Goal: Task Accomplishment & Management: Manage account settings

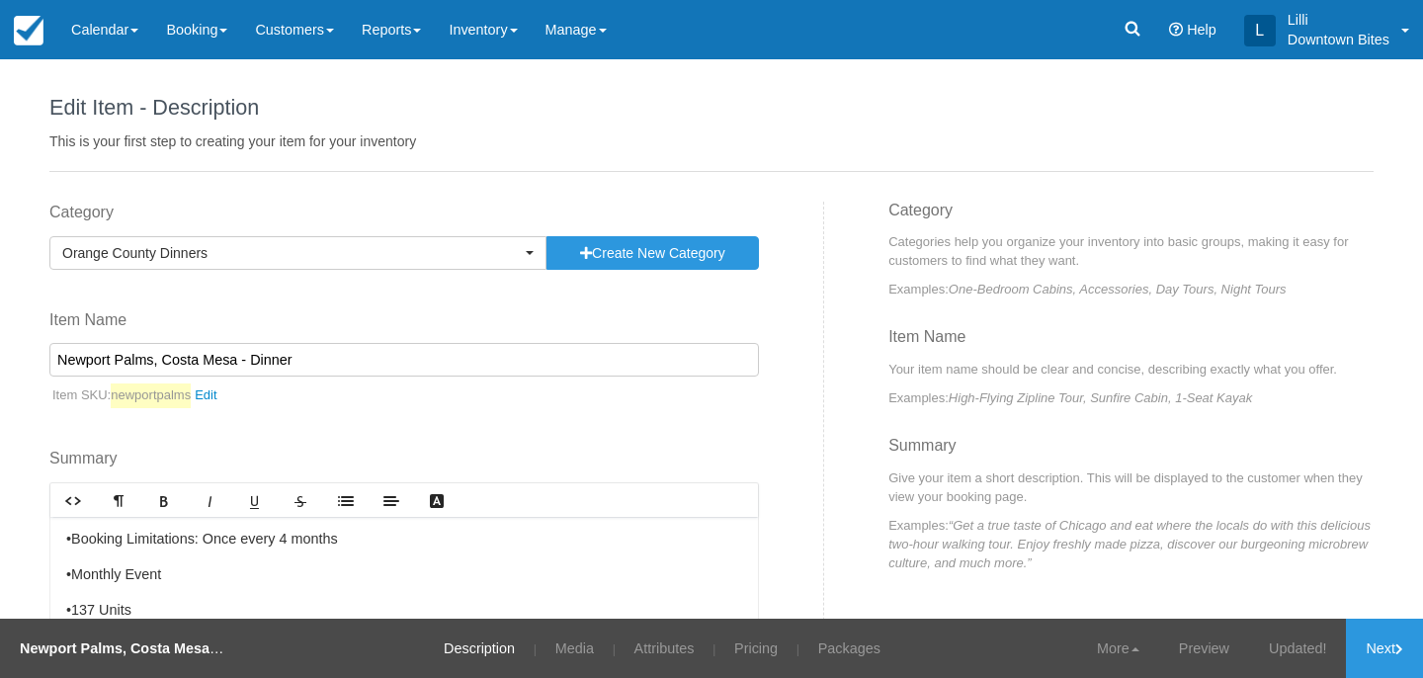
scroll to position [212, 0]
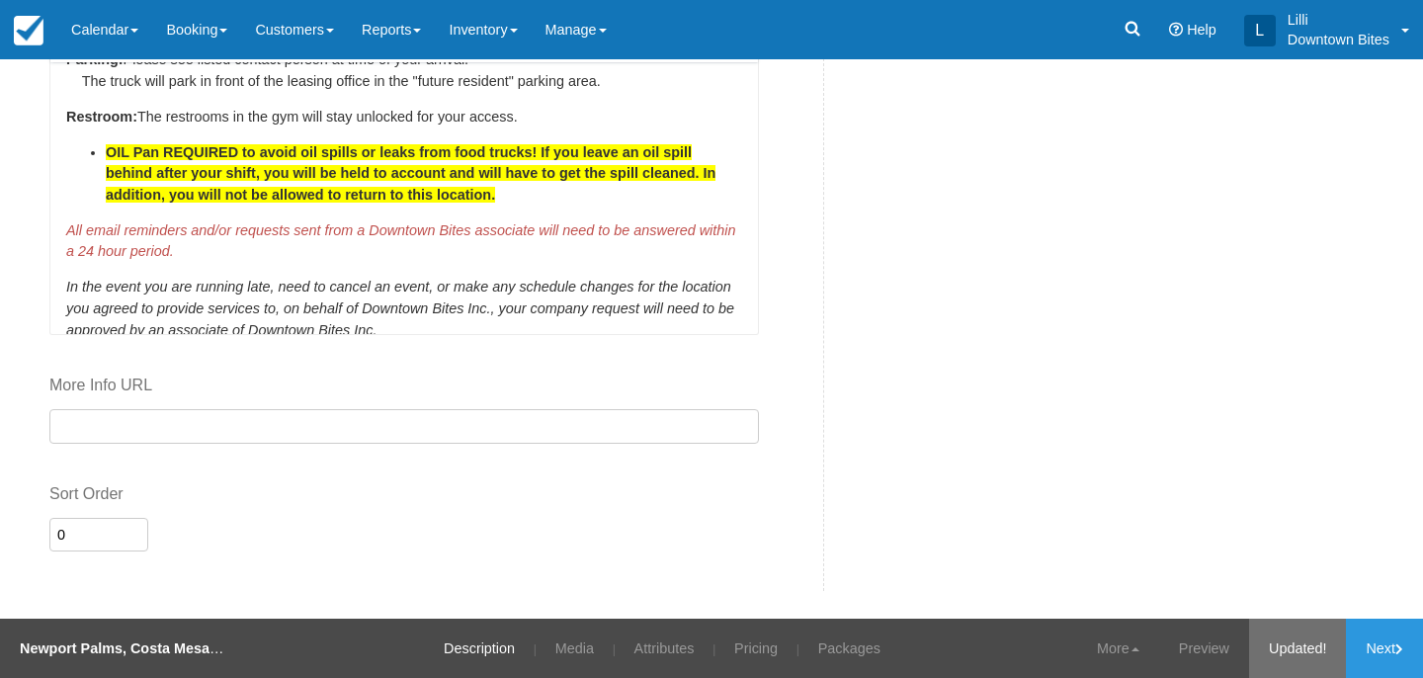
click at [1311, 647] on link "Updated!" at bounding box center [1297, 648] width 97 height 59
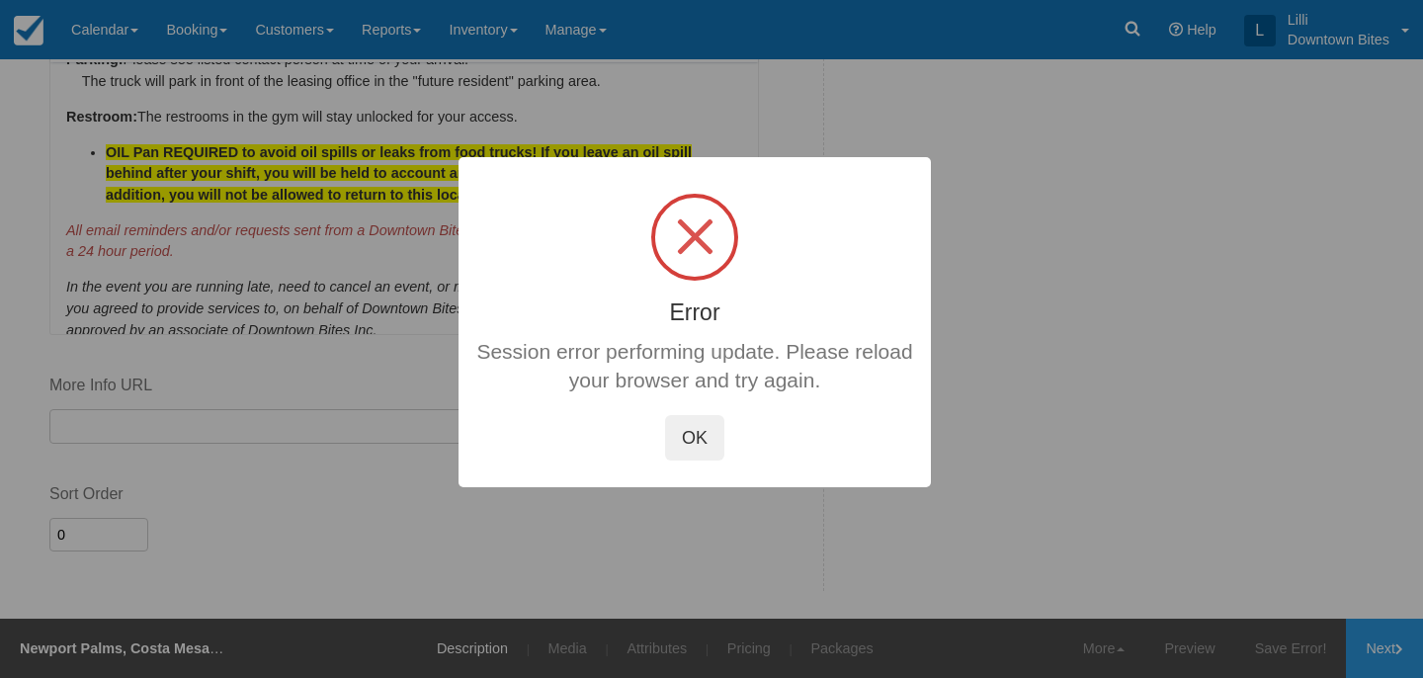
click at [694, 423] on button "OK" at bounding box center [694, 437] width 59 height 45
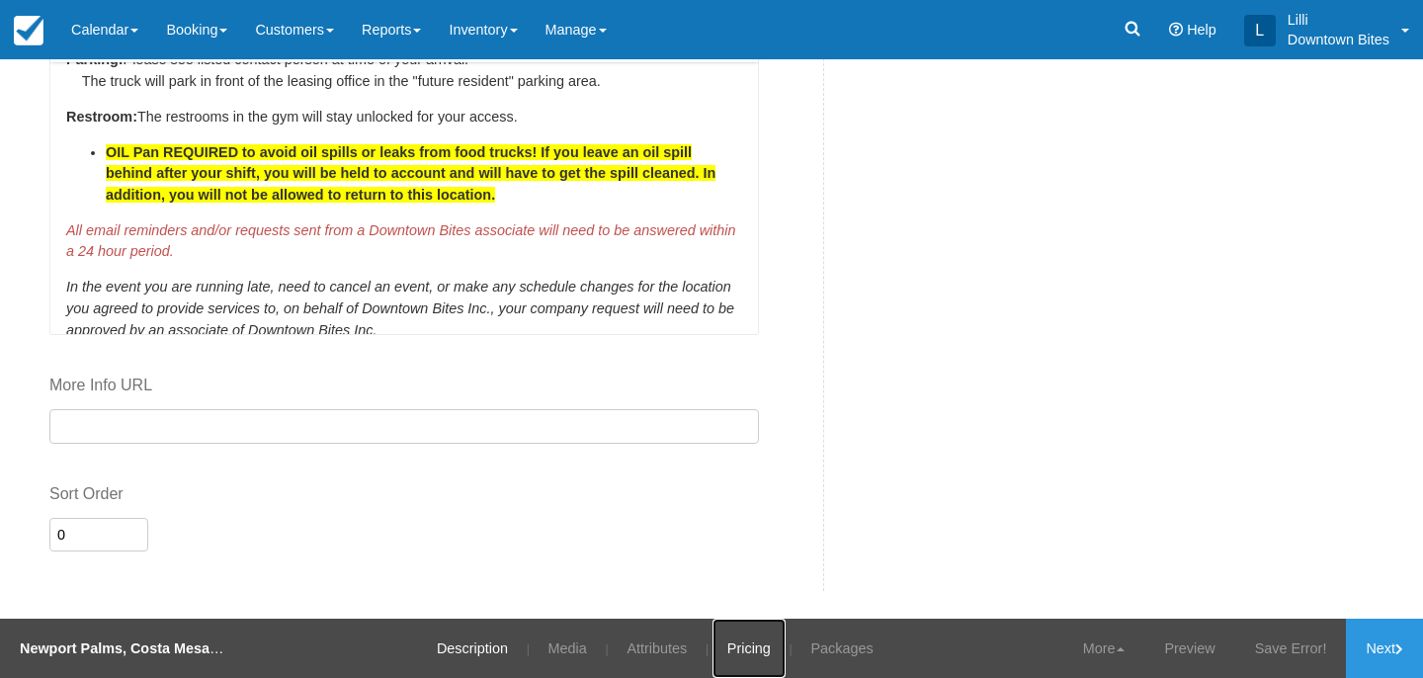
click at [743, 650] on link "Pricing" at bounding box center [749, 648] width 73 height 59
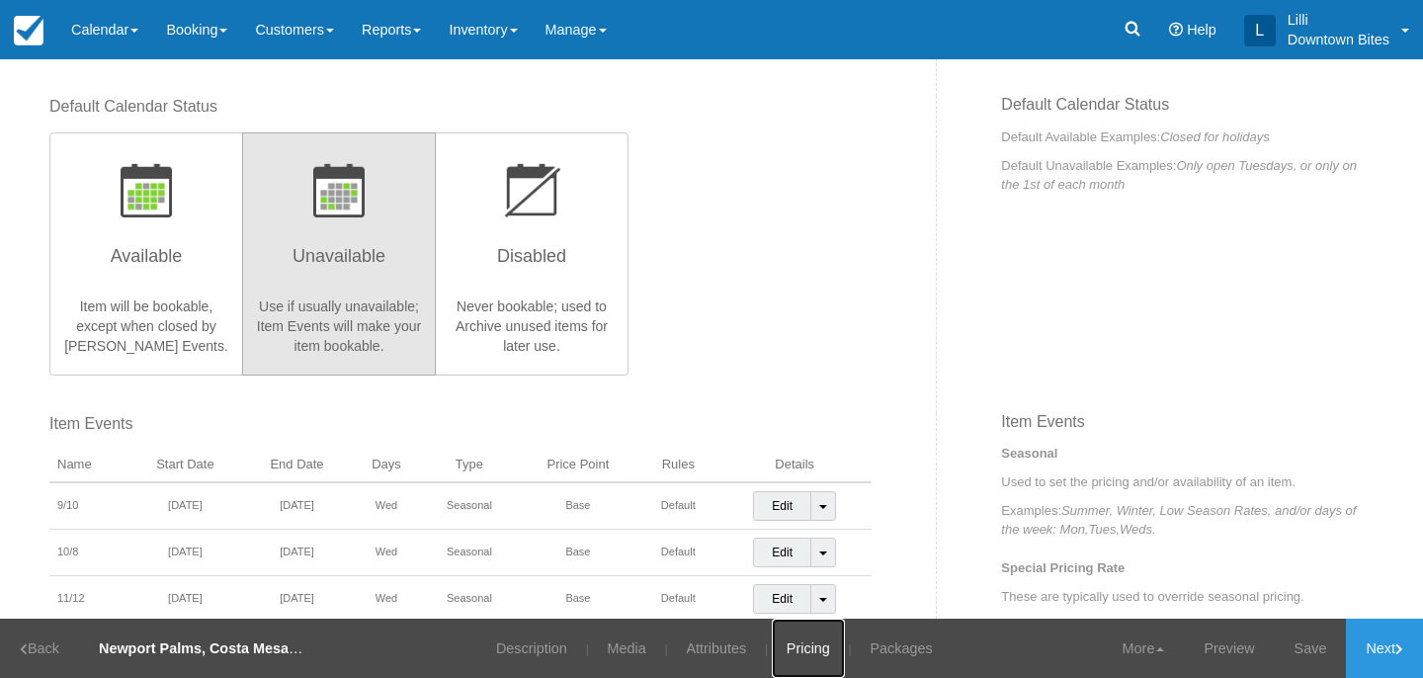
scroll to position [383, 0]
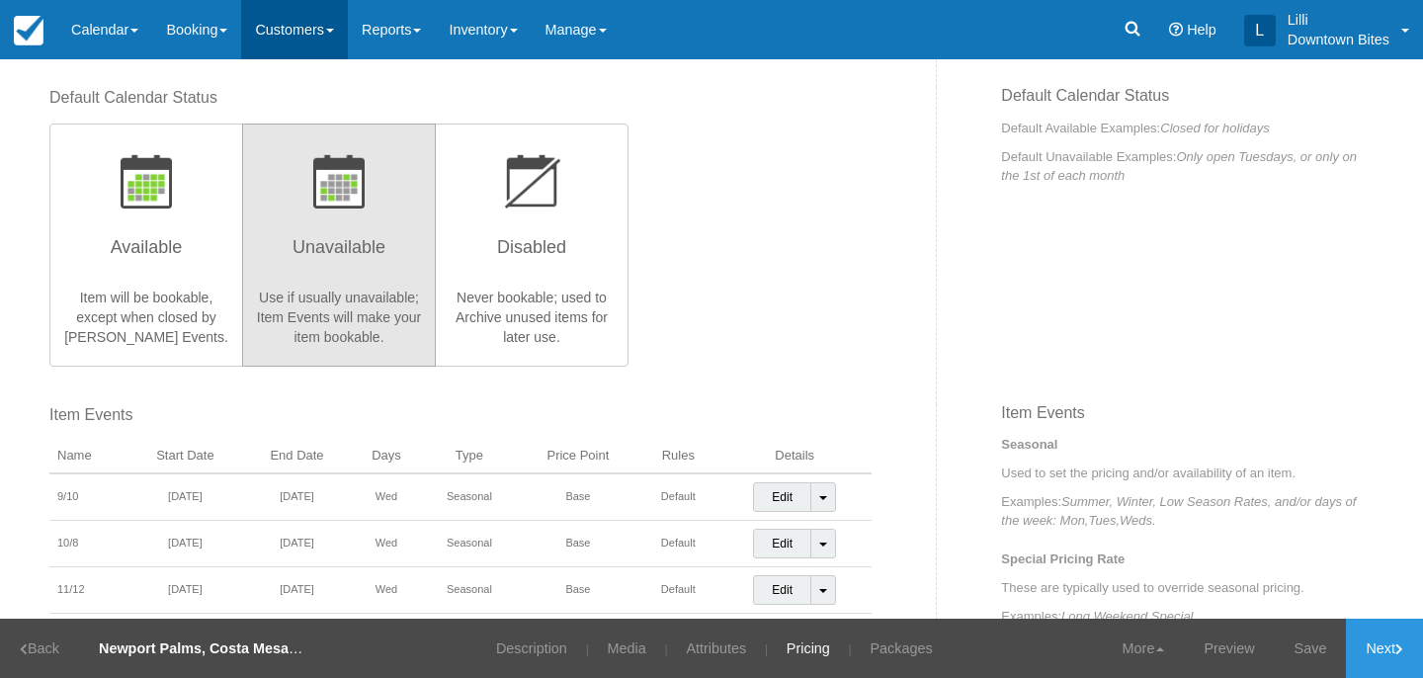
click at [293, 31] on link "Customers" at bounding box center [294, 29] width 107 height 59
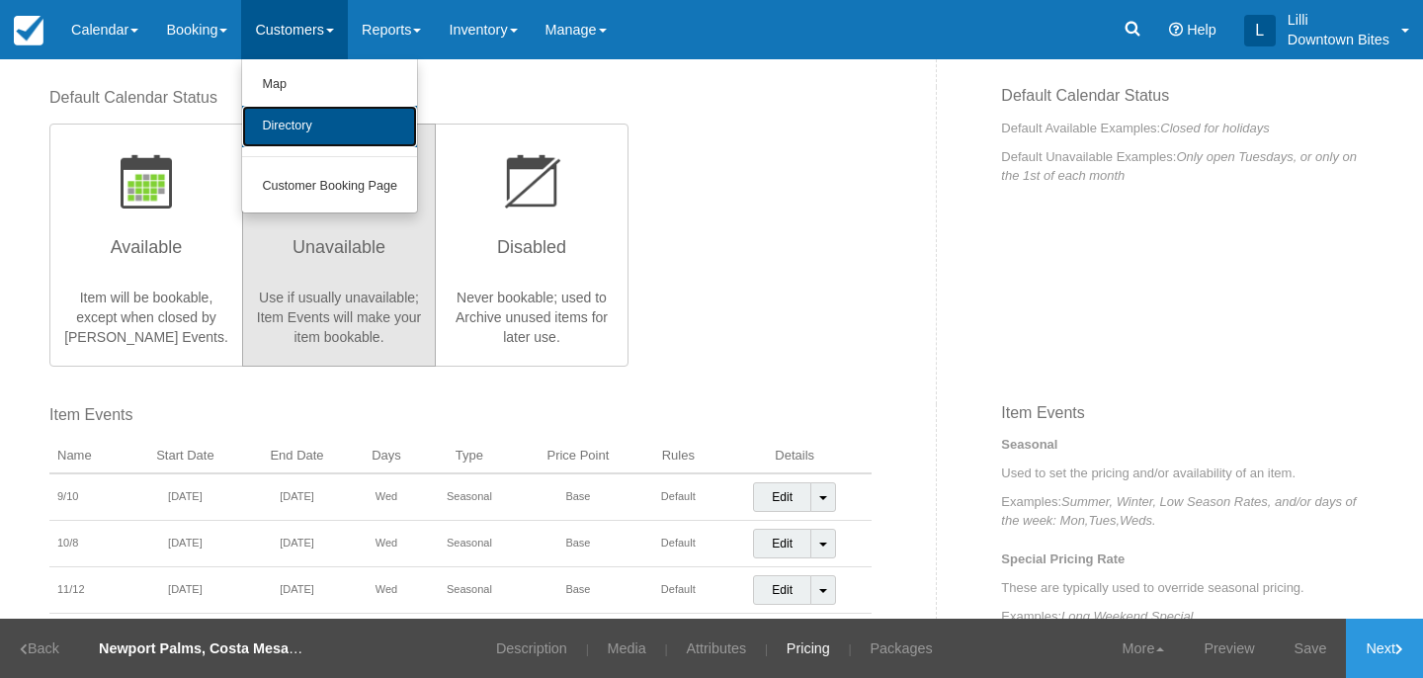
click at [301, 119] on link "Directory" at bounding box center [329, 127] width 175 height 42
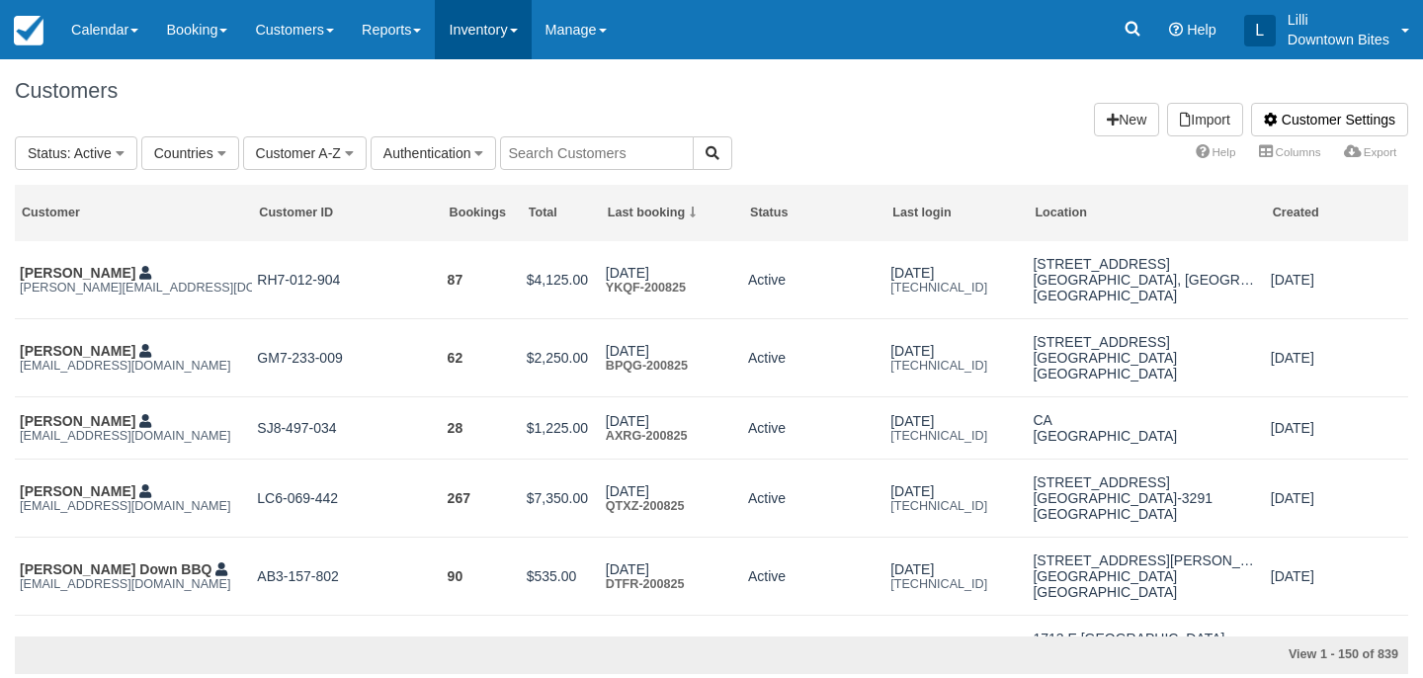
click at [531, 34] on link "Inventory" at bounding box center [483, 29] width 96 height 59
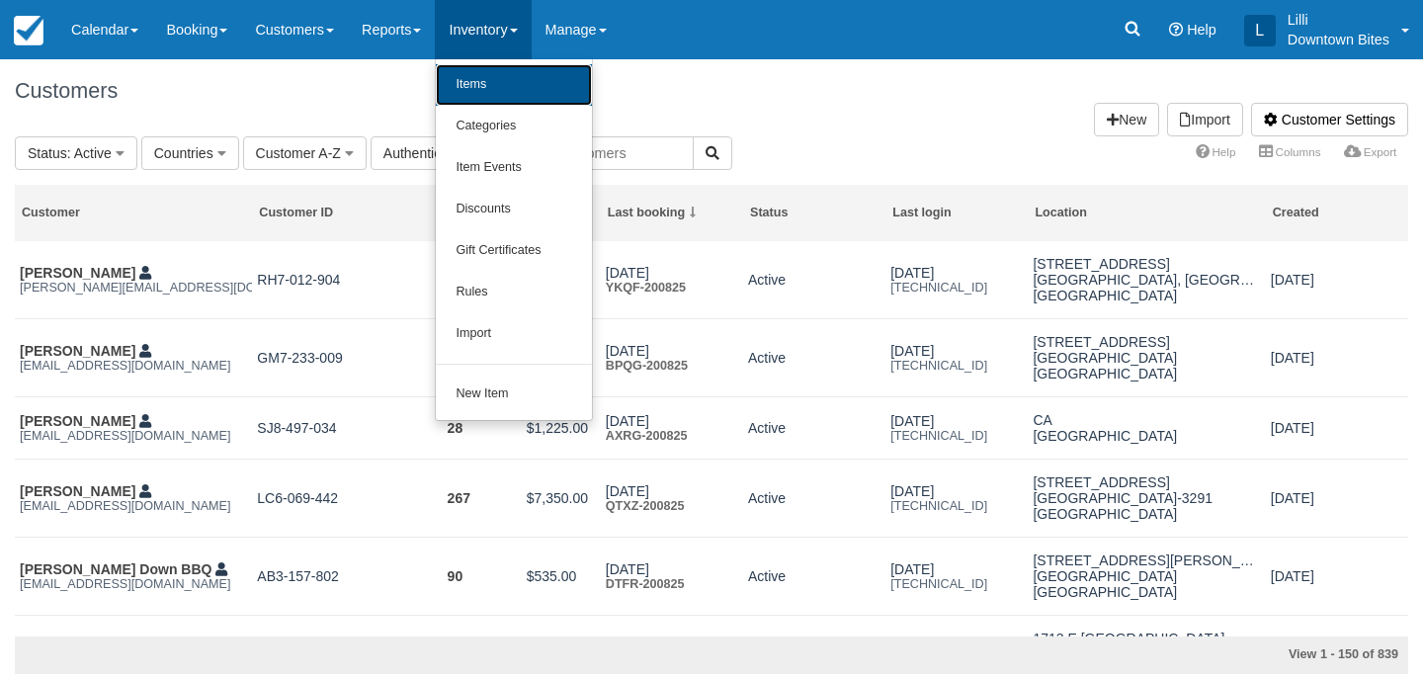
click at [523, 94] on link "Items" at bounding box center [514, 85] width 156 height 42
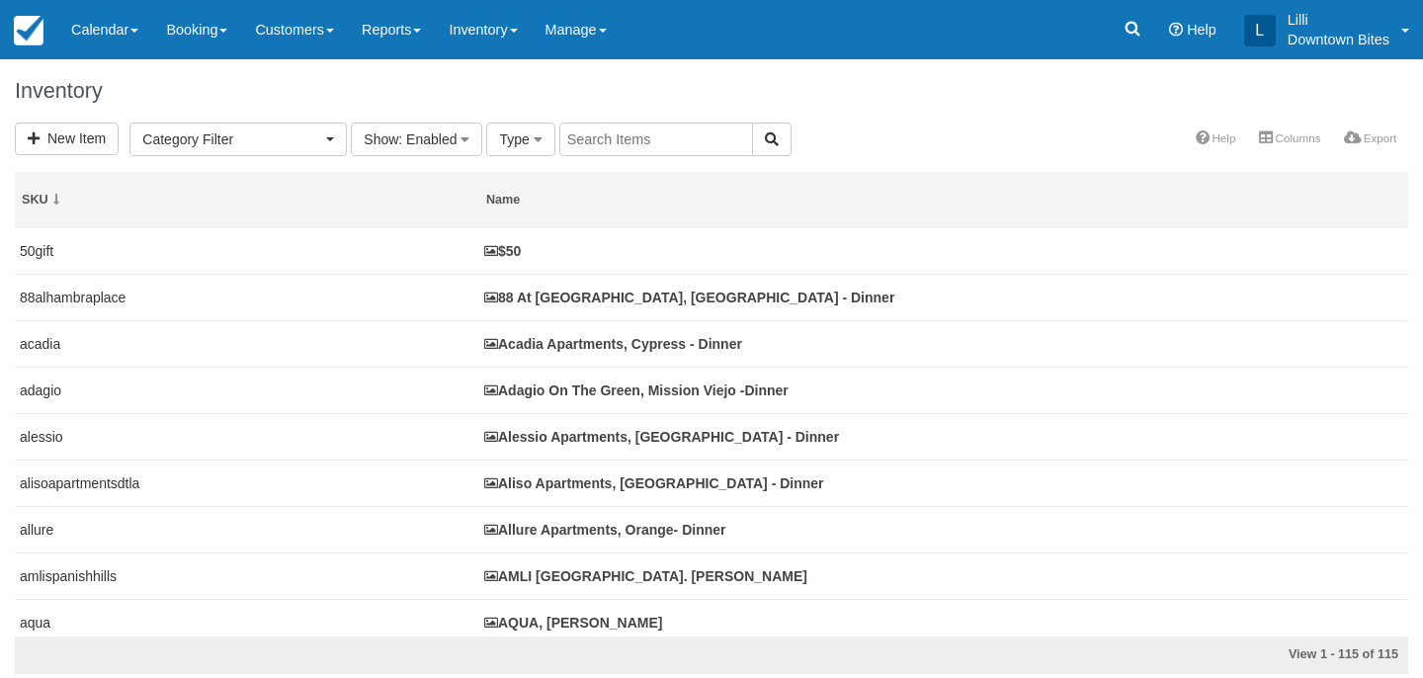
select select
click at [595, 139] on input "text" at bounding box center [656, 140] width 194 height 34
type input "casa"
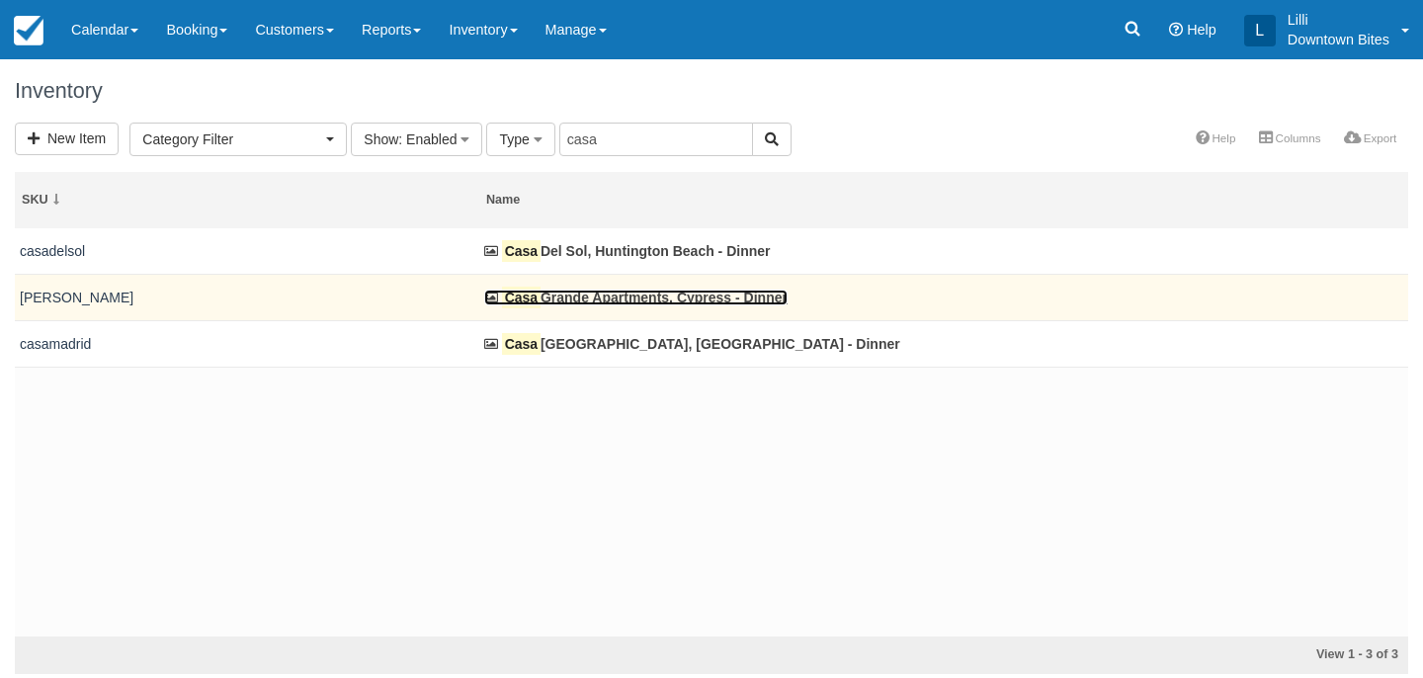
click at [595, 299] on link "[GEOGRAPHIC_DATA], Cypress - Dinner" at bounding box center [635, 298] width 303 height 16
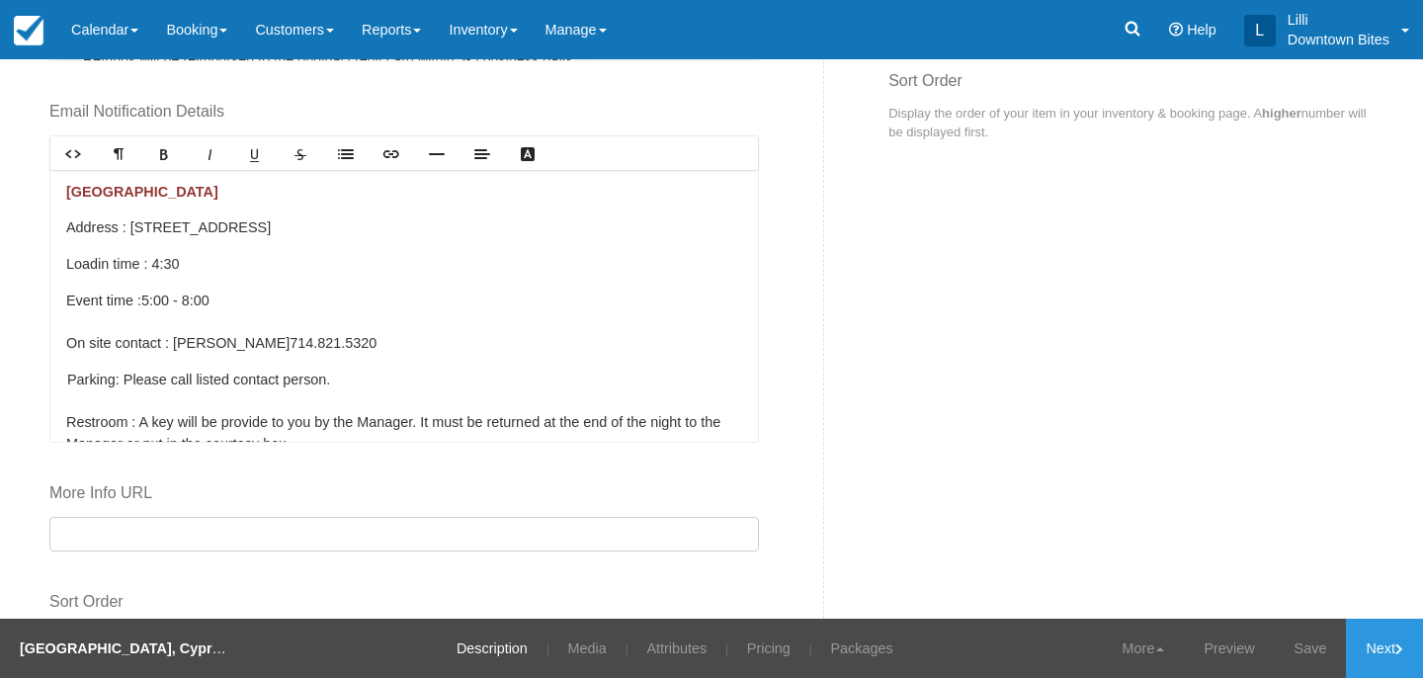
scroll to position [1043, 0]
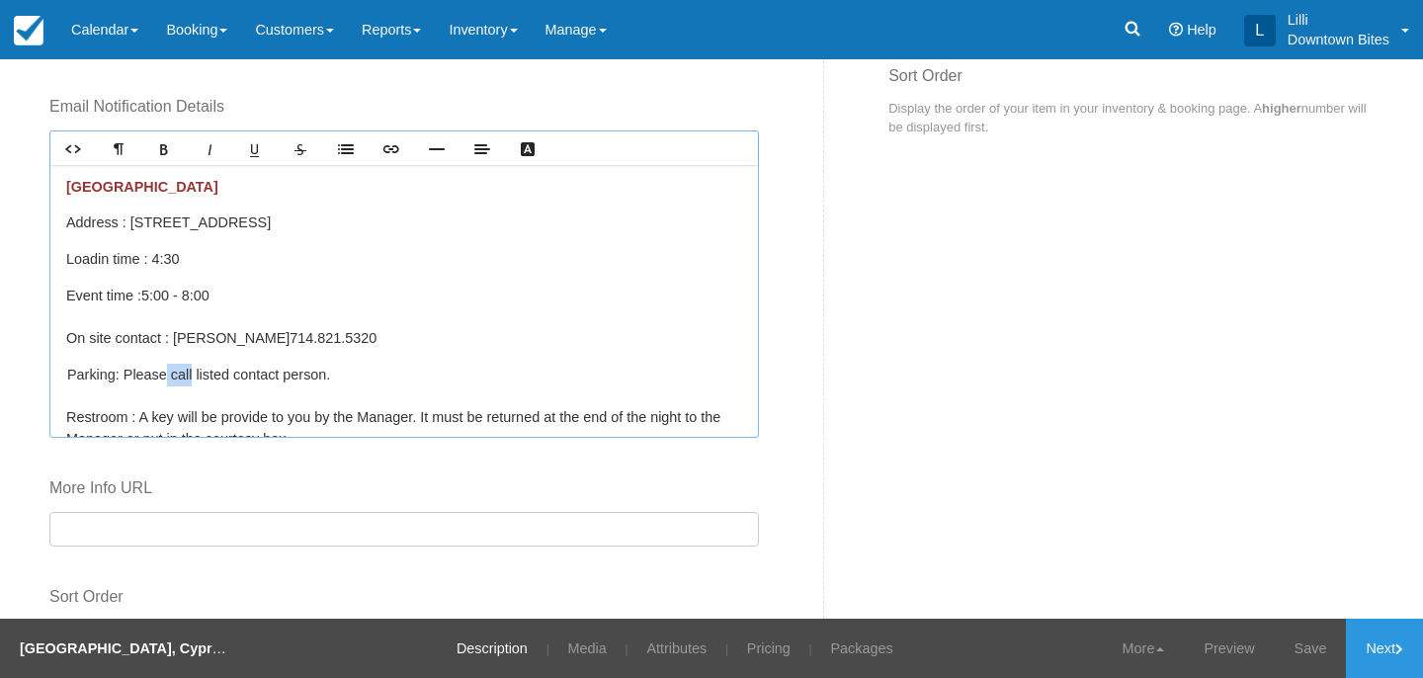
drag, startPoint x: 190, startPoint y: 374, endPoint x: 167, endPoint y: 372, distance: 22.8
click at [166, 372] on p "Parking: Please call listed contact person. Restroom : A key will be provide to…" at bounding box center [404, 407] width 676 height 86
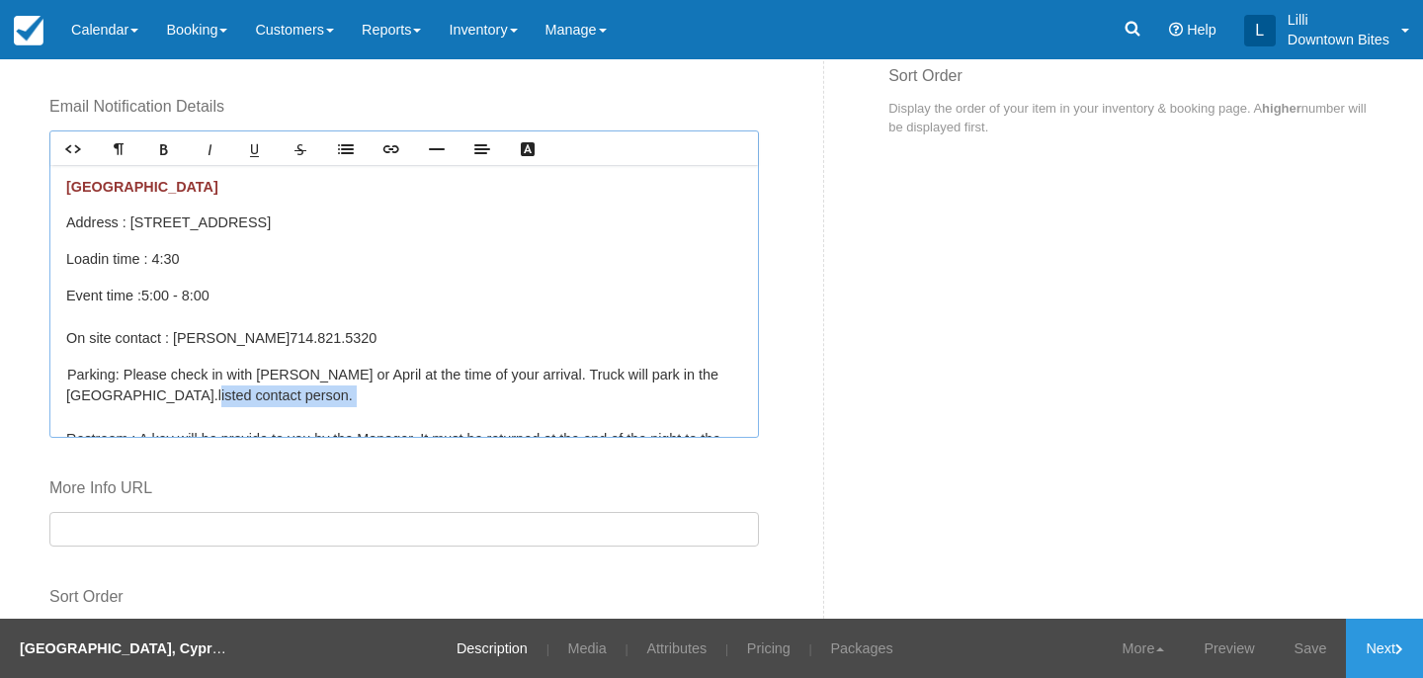
drag, startPoint x: 341, startPoint y: 406, endPoint x: 164, endPoint y: 397, distance: 177.2
click at [164, 397] on p "Parking: Please check in with [PERSON_NAME] or April at the time of your arriva…" at bounding box center [404, 418] width 676 height 108
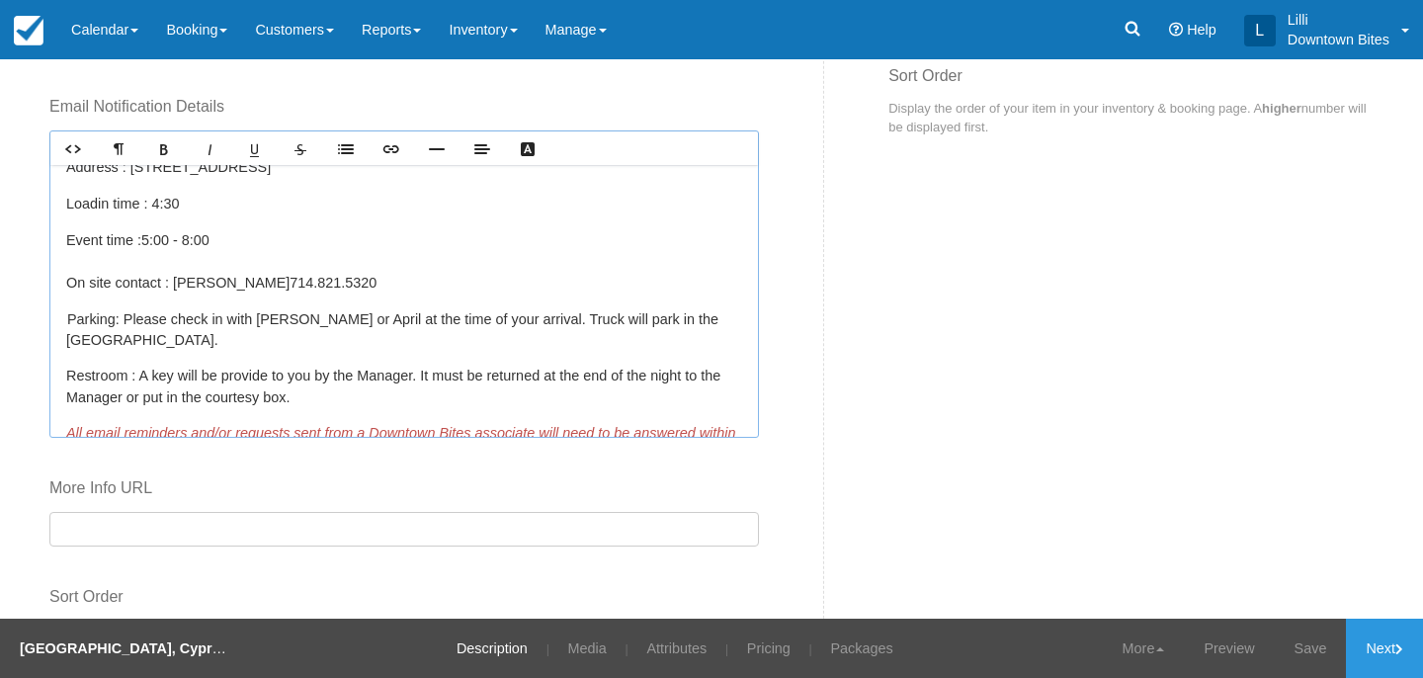
scroll to position [61, 0]
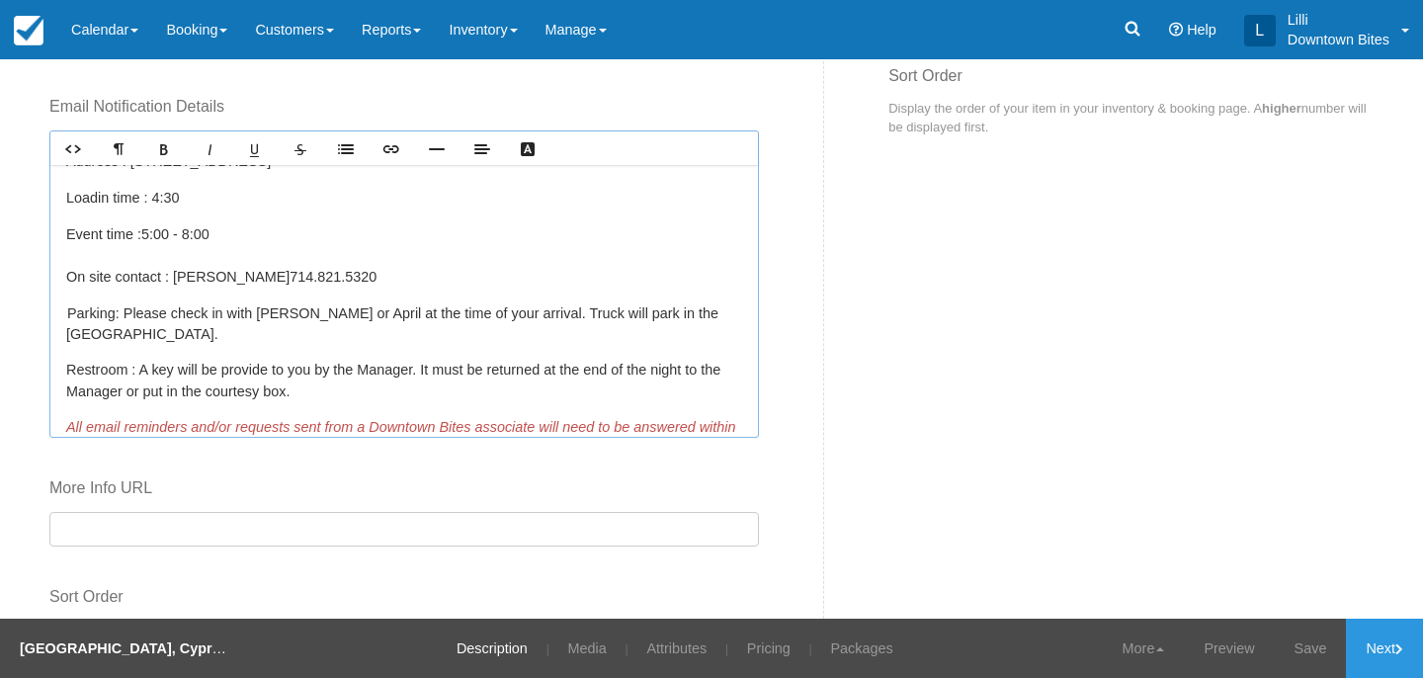
click at [268, 368] on p "Restroom : A key will be provide to you by the Manager. It must be returned at …" at bounding box center [404, 381] width 676 height 43
click at [175, 369] on p "Restroom : A key will be provided to you by the Manager. It must be returned at…" at bounding box center [404, 381] width 676 height 43
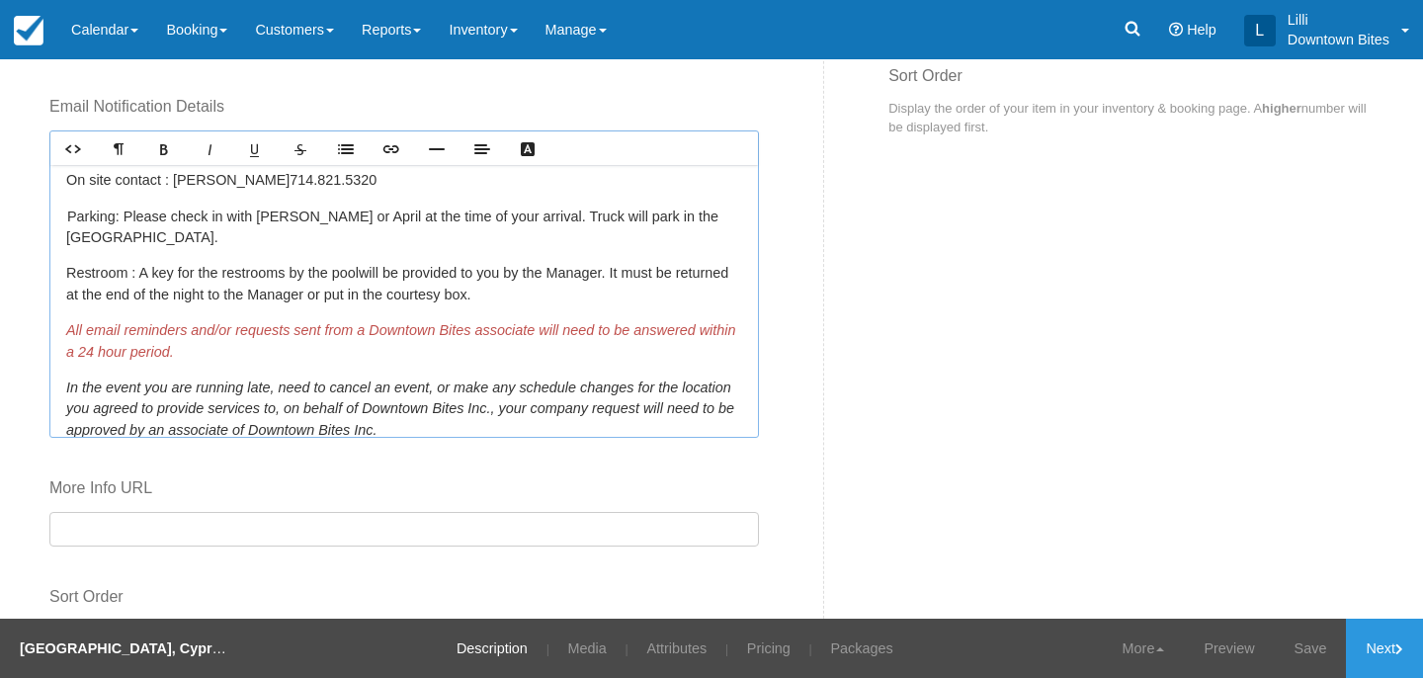
scroll to position [163, 0]
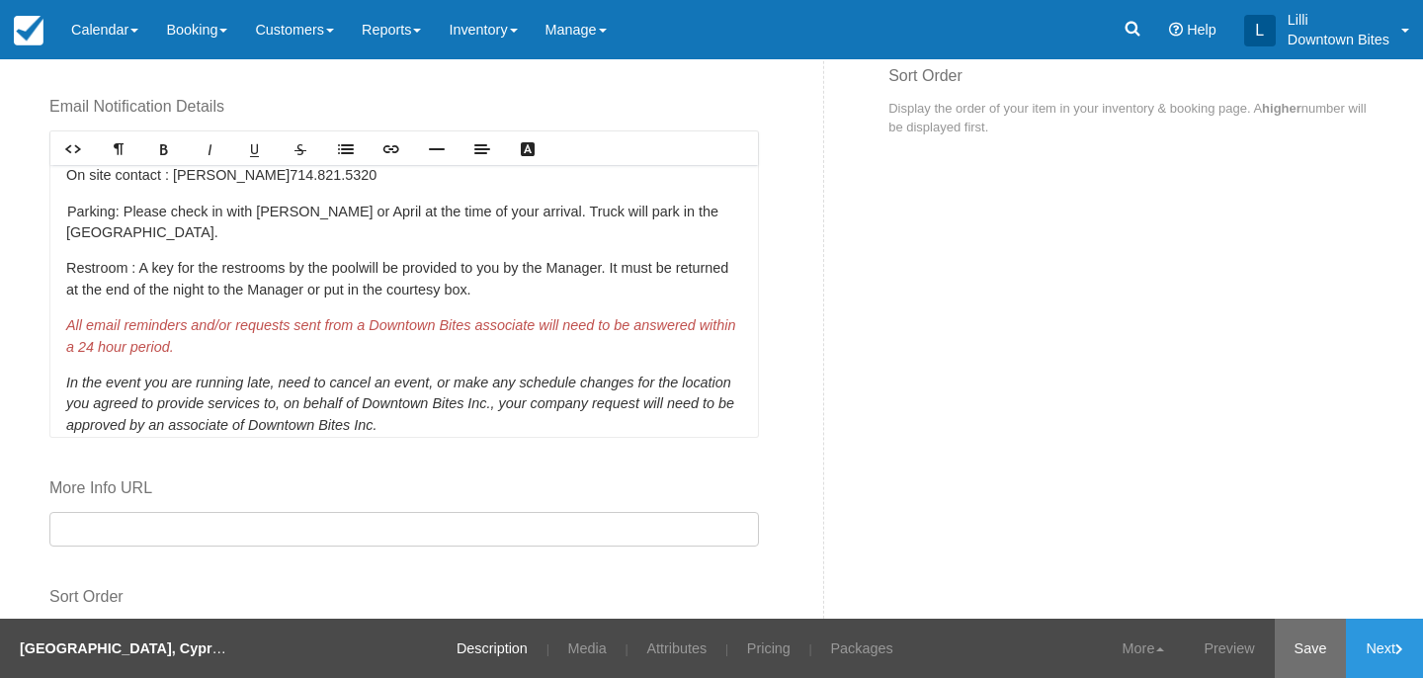
click at [1307, 648] on link "Save" at bounding box center [1311, 648] width 72 height 59
click at [546, 286] on p "Restroom : A key for the restrooms by the pool will be provided to you by the M…" at bounding box center [404, 279] width 676 height 43
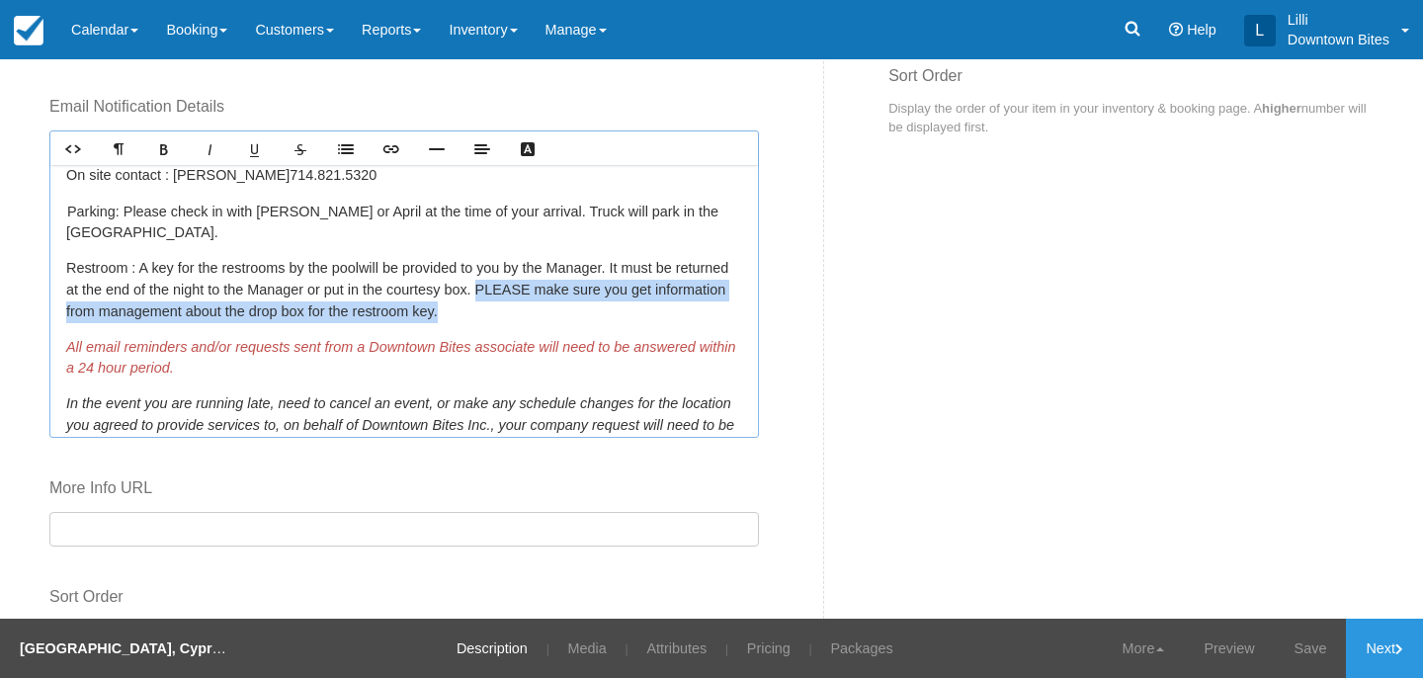
drag, startPoint x: 554, startPoint y: 285, endPoint x: 570, endPoint y: 311, distance: 31.5
click at [570, 311] on p "Restroom : A key for the restrooms by the pool will be provided to you by the M…" at bounding box center [404, 290] width 676 height 64
click at [162, 147] on icon "Bold" at bounding box center [164, 149] width 16 height 16
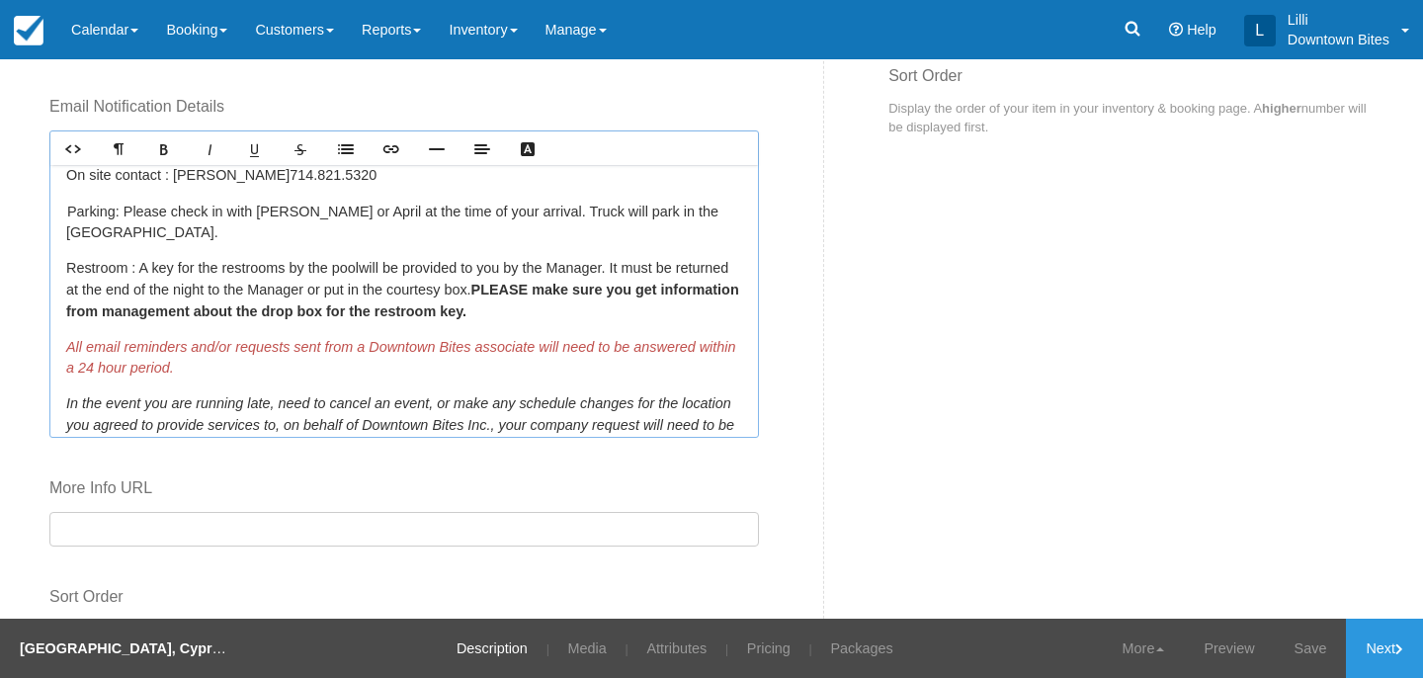
click at [518, 297] on p "Restroom : A key for the restrooms by the pool will be provided to you by the M…" at bounding box center [404, 290] width 676 height 64
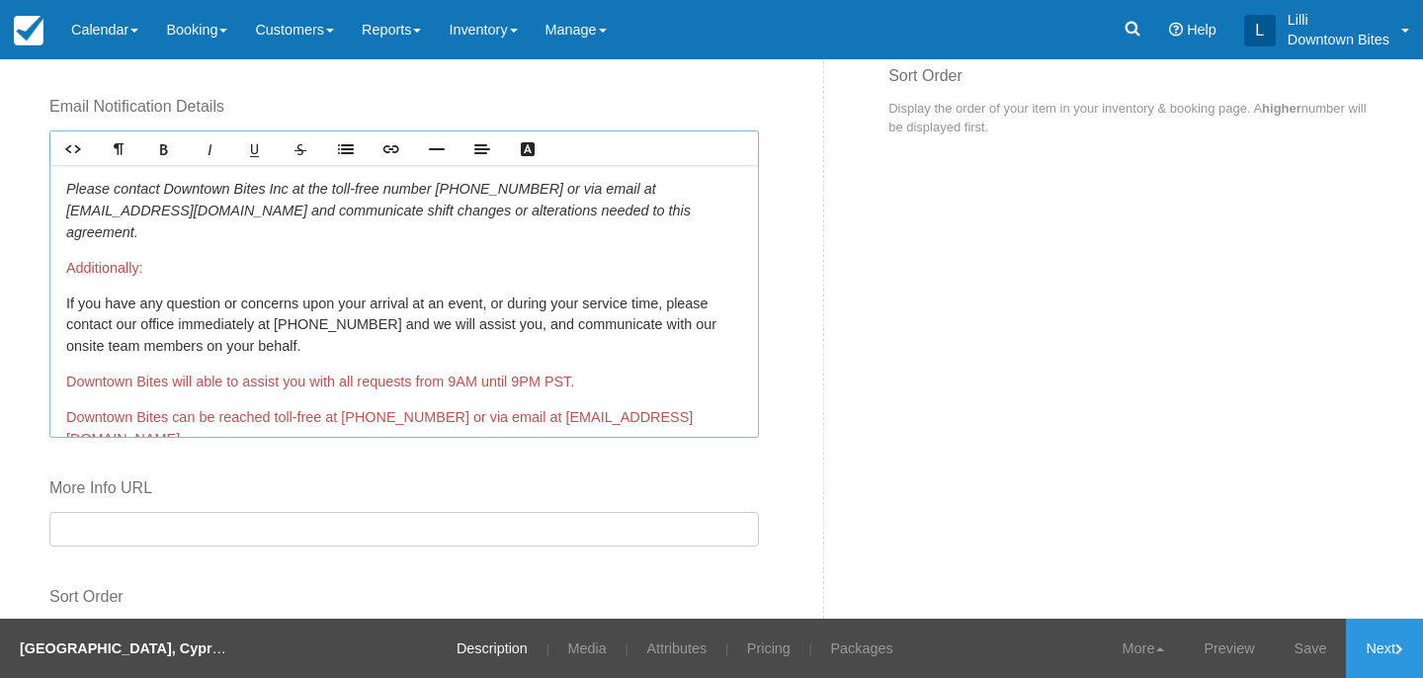
scroll to position [636, 0]
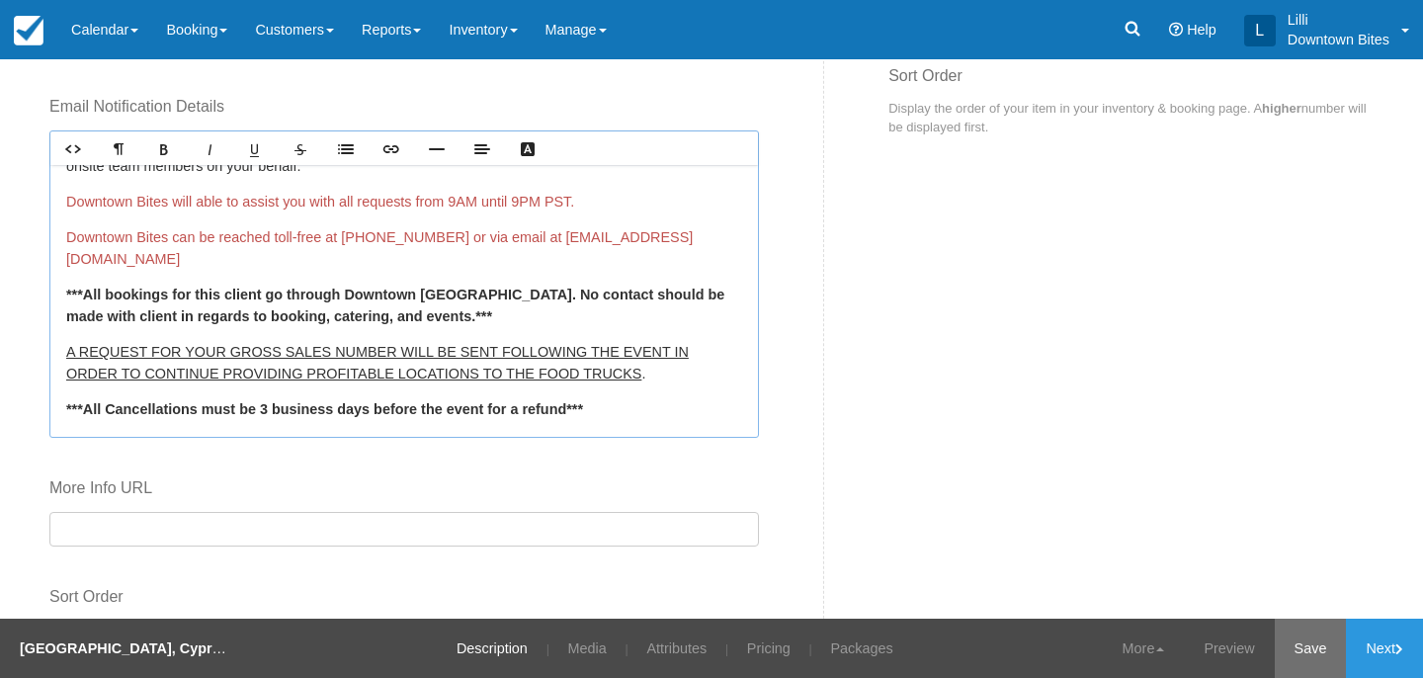
click at [1318, 643] on link "Save" at bounding box center [1311, 648] width 72 height 59
click at [1380, 648] on link "Next" at bounding box center [1384, 648] width 77 height 59
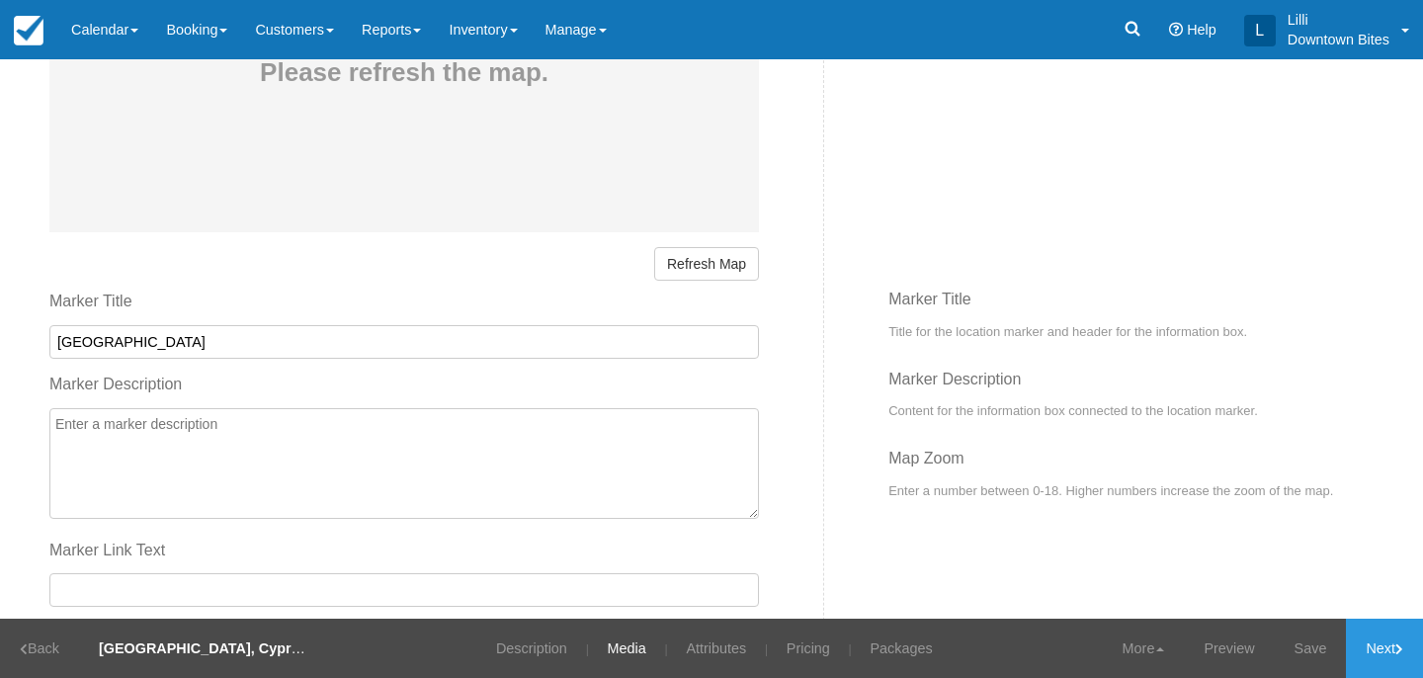
scroll to position [1401, 0]
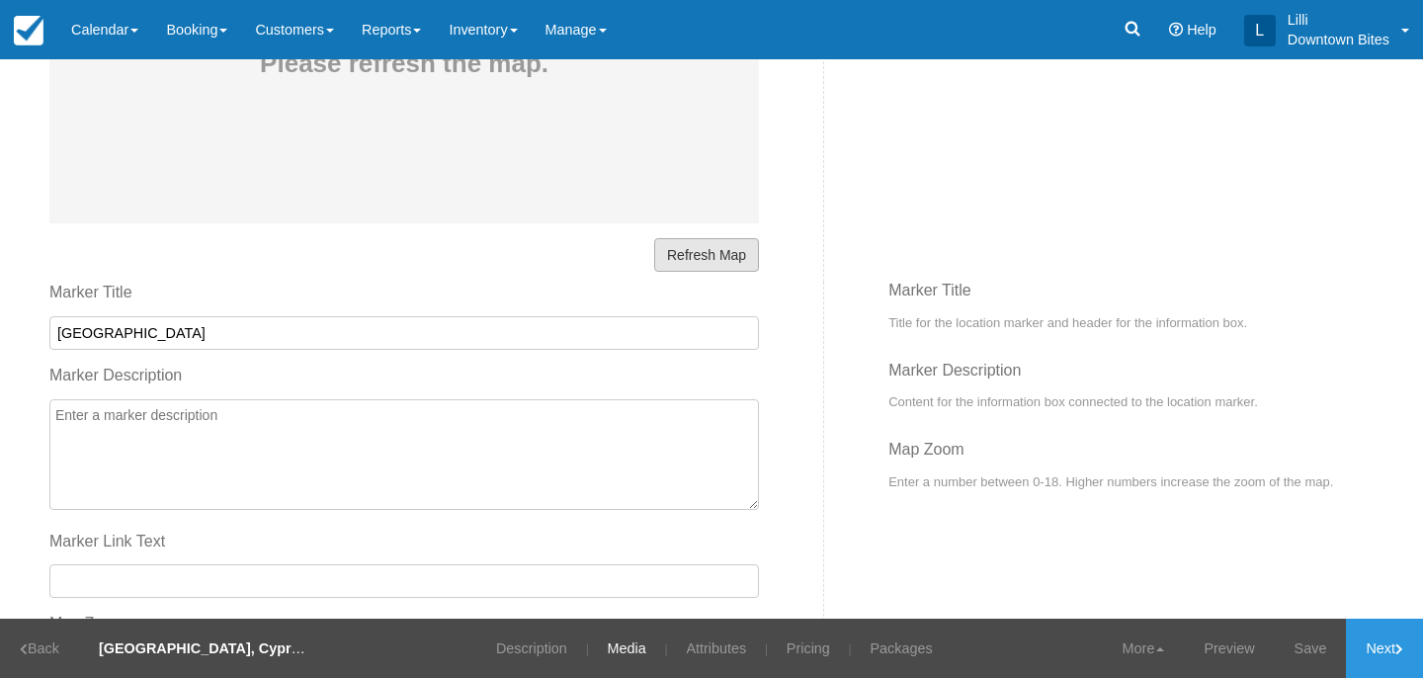
click at [747, 253] on button "Refresh Map" at bounding box center [706, 255] width 105 height 34
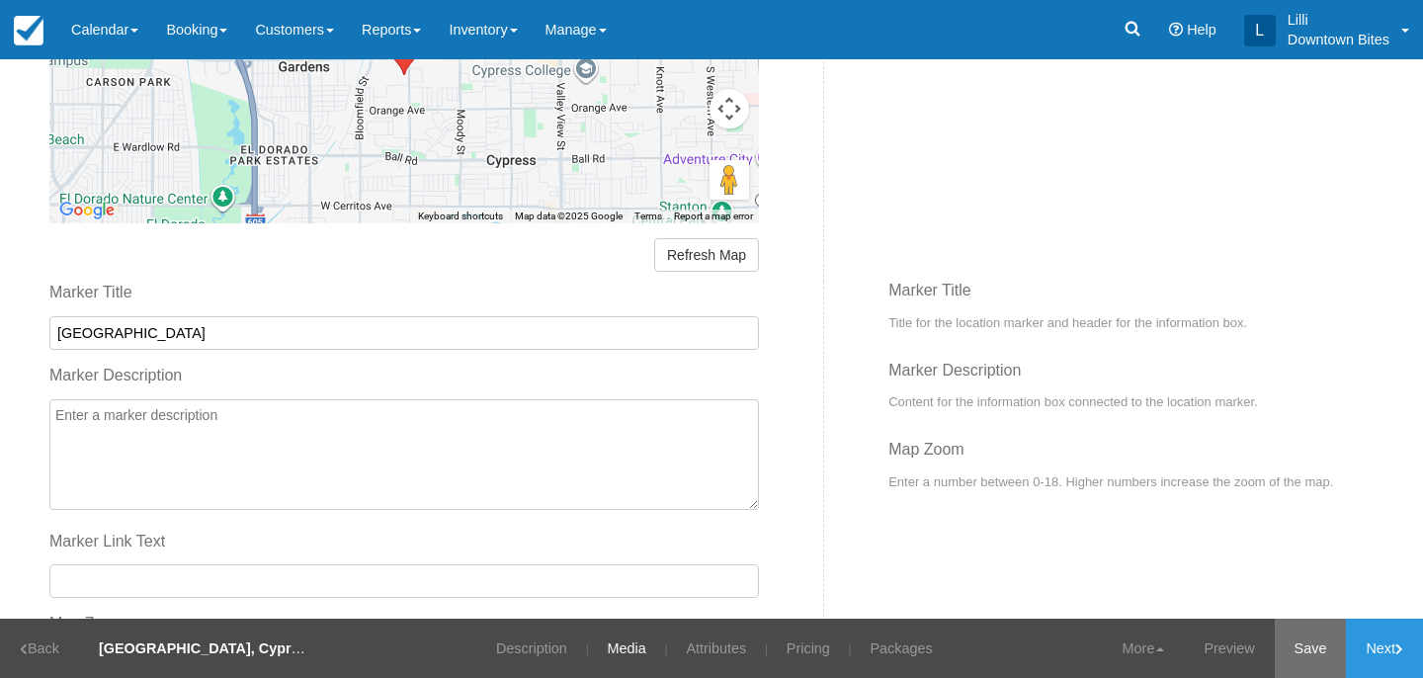
click at [1327, 647] on link "Save" at bounding box center [1311, 648] width 72 height 59
click at [1383, 647] on link "Next" at bounding box center [1384, 648] width 77 height 59
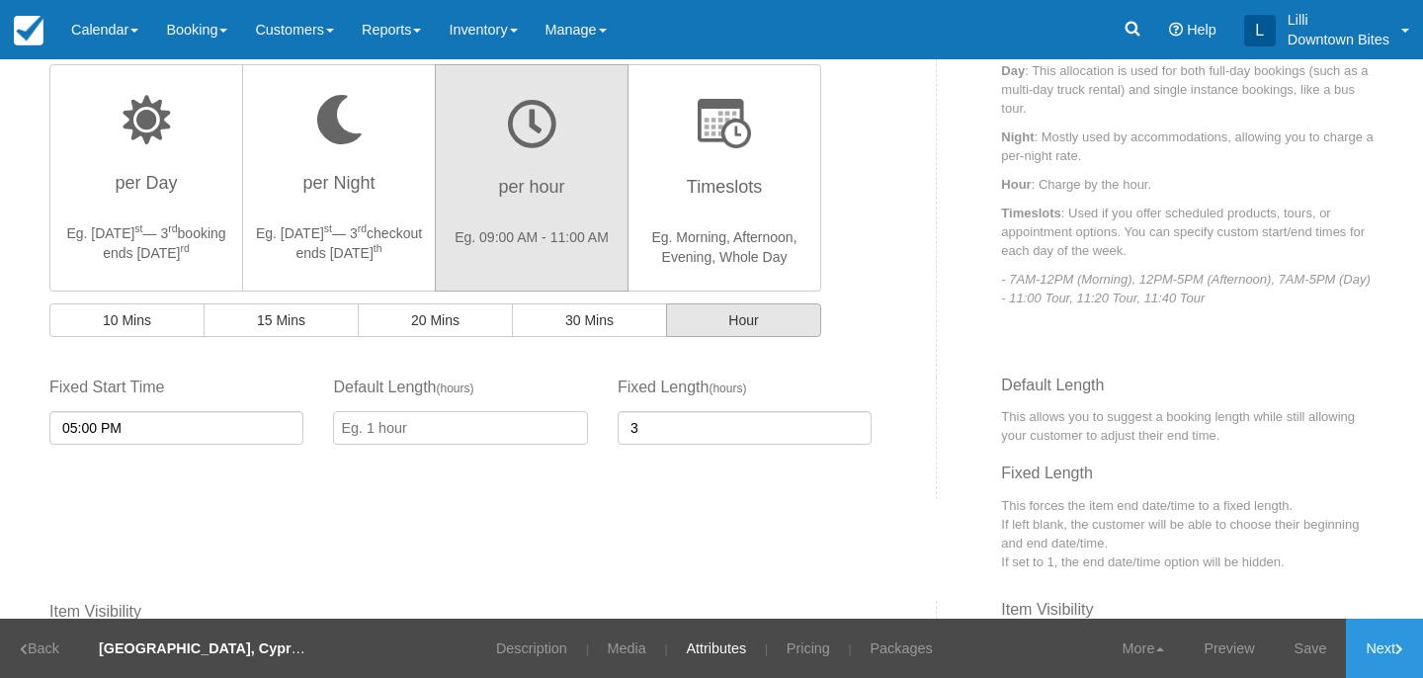
scroll to position [668, 0]
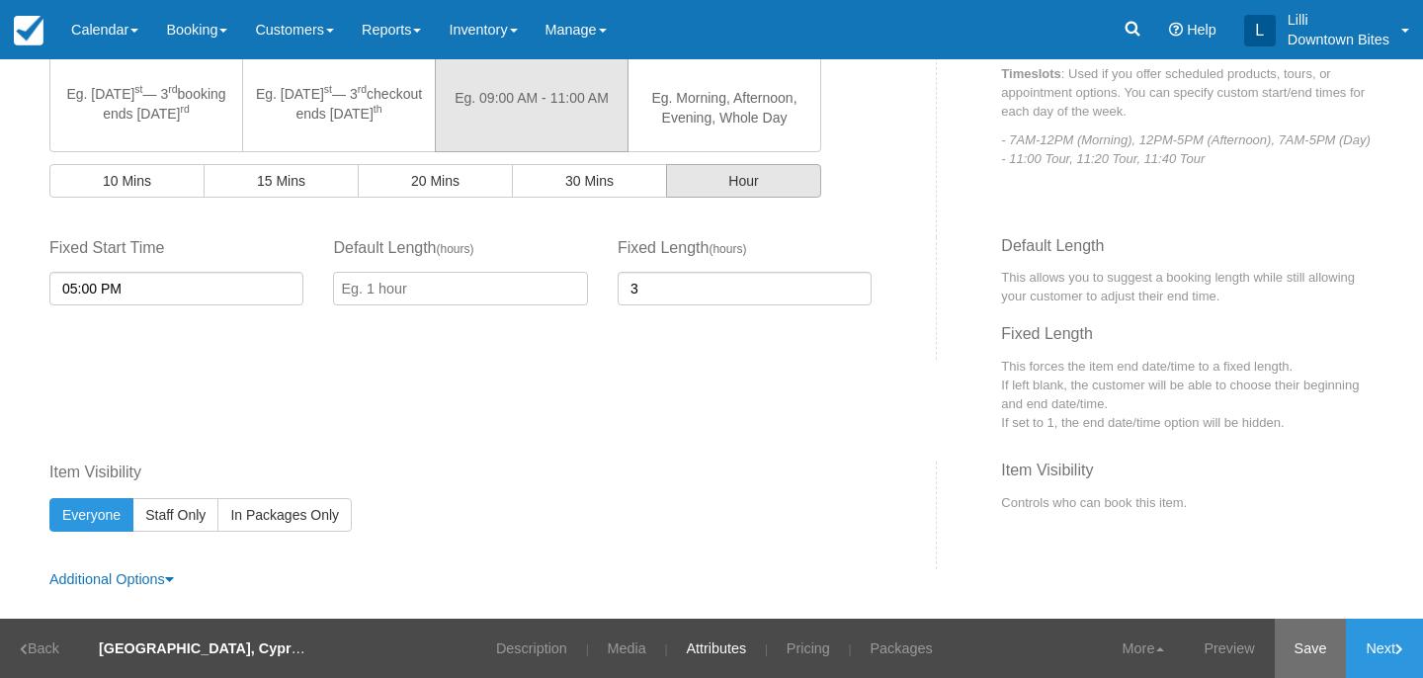
click at [1292, 653] on link "Save" at bounding box center [1311, 648] width 72 height 59
click at [1390, 652] on link "Next" at bounding box center [1384, 648] width 77 height 59
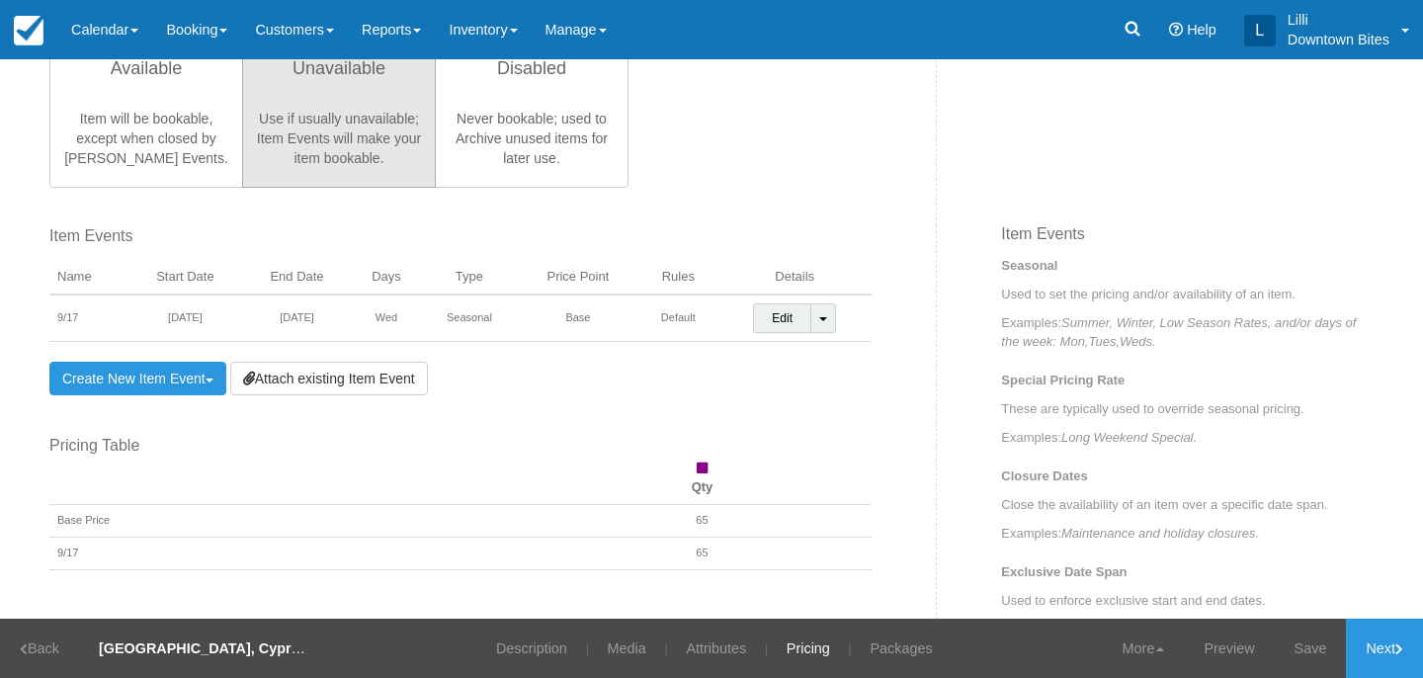
scroll to position [563, 0]
click at [1321, 649] on link "Save" at bounding box center [1311, 648] width 72 height 59
click at [1361, 655] on link "Next" at bounding box center [1384, 648] width 77 height 59
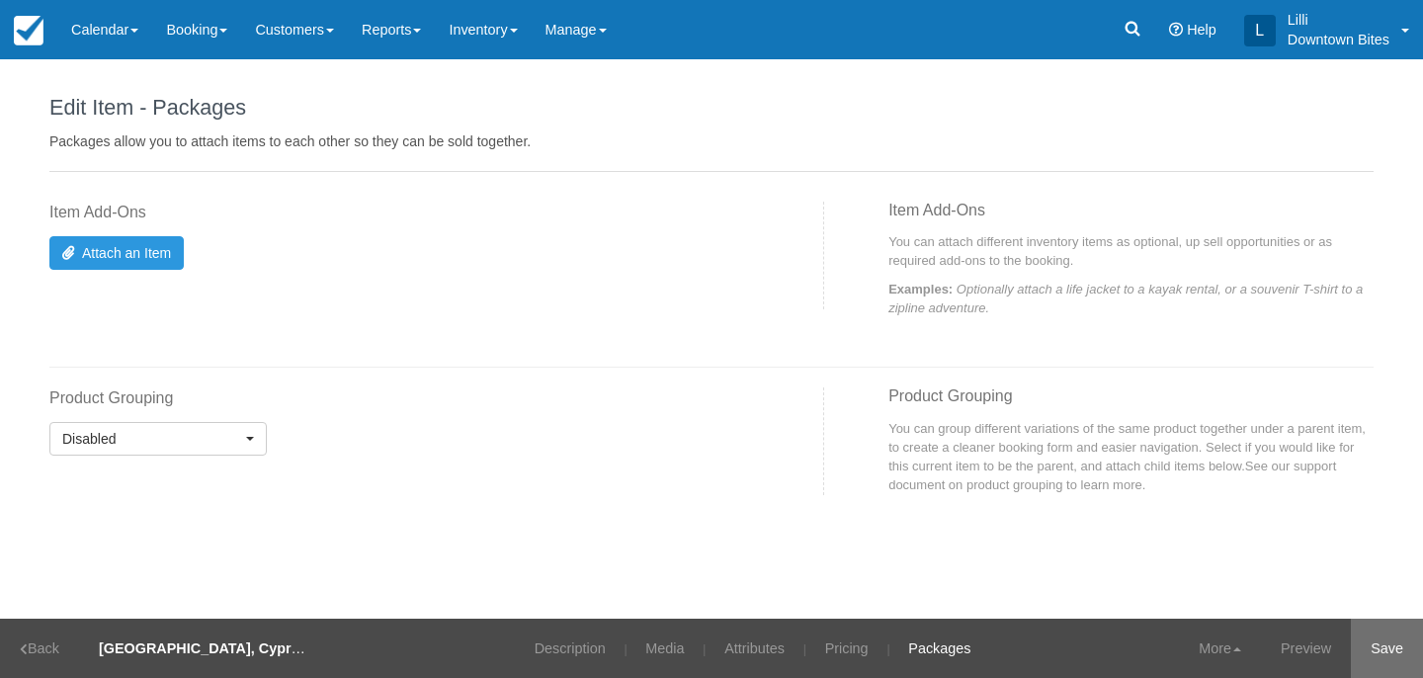
click at [1400, 642] on link "Save" at bounding box center [1387, 648] width 72 height 59
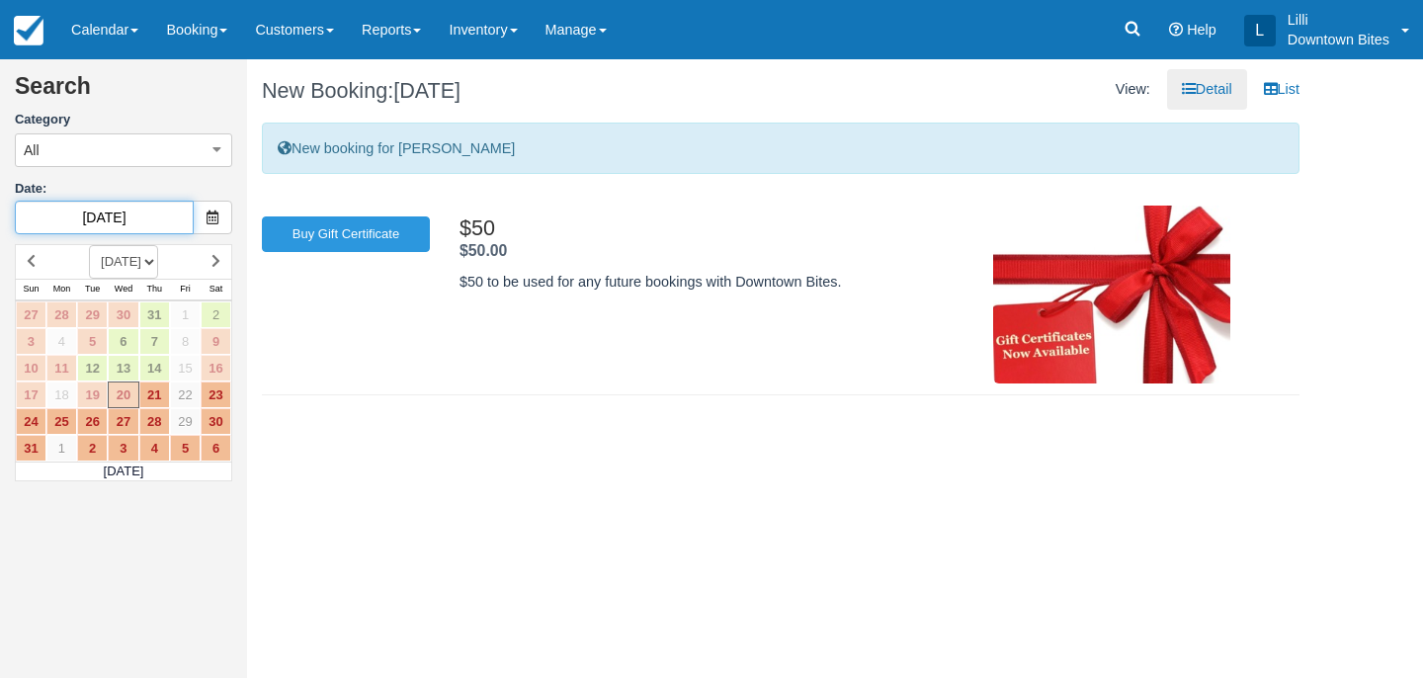
click at [165, 213] on input "[DATE]" at bounding box center [104, 218] width 179 height 34
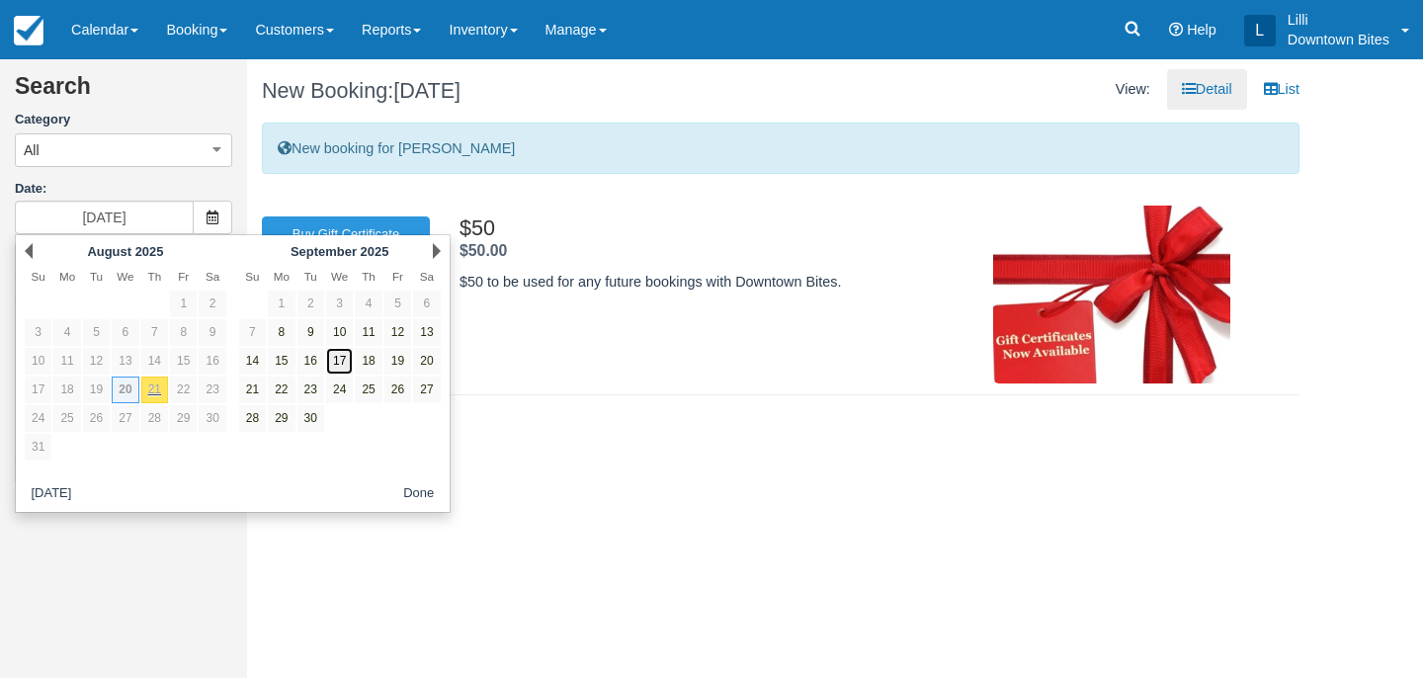
click at [341, 364] on link "17" at bounding box center [339, 361] width 27 height 27
type input "09/17/25"
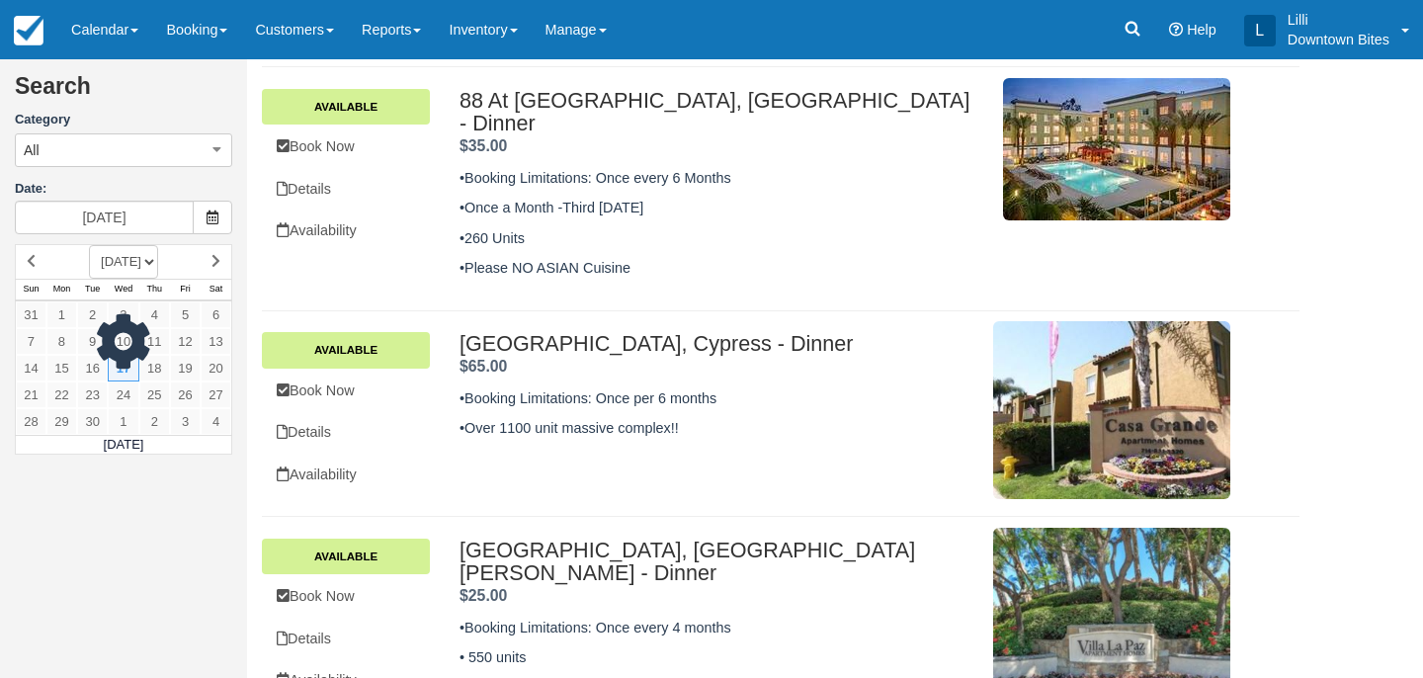
scroll to position [349, 0]
